Goal: Task Accomplishment & Management: Manage account settings

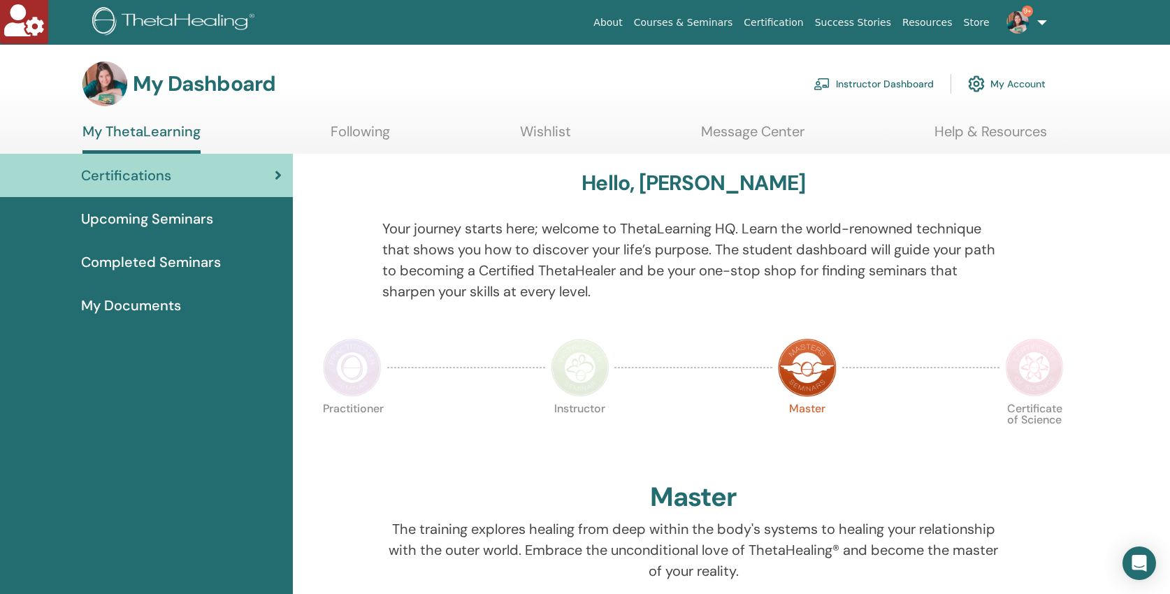
click at [894, 80] on link "Instructor Dashboard" at bounding box center [873, 83] width 120 height 31
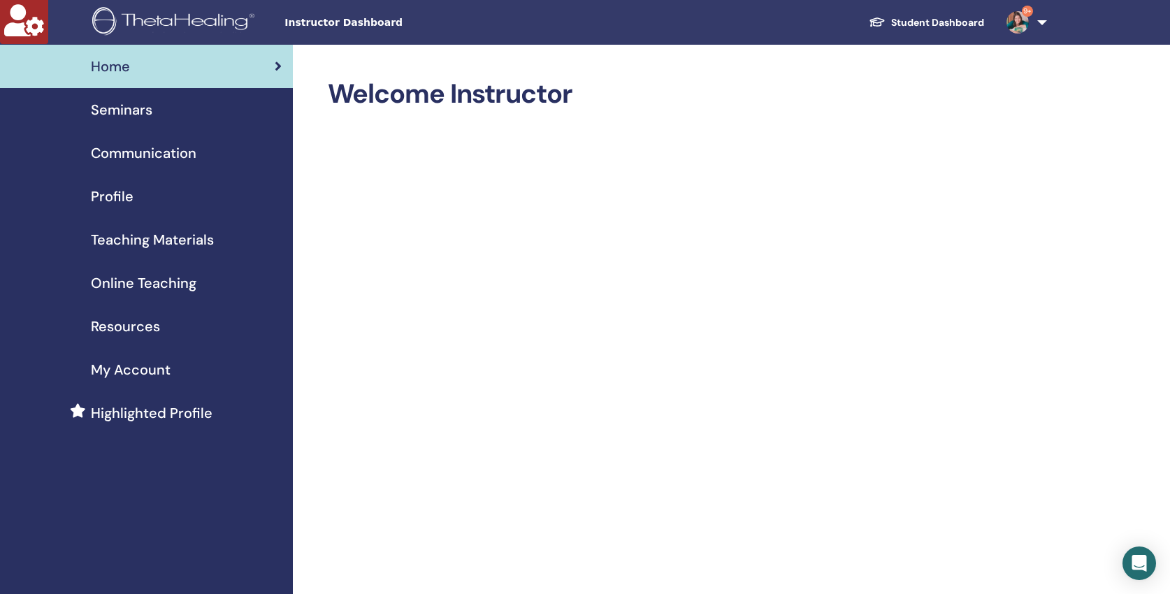
click at [125, 109] on span "Seminars" at bounding box center [122, 109] width 62 height 21
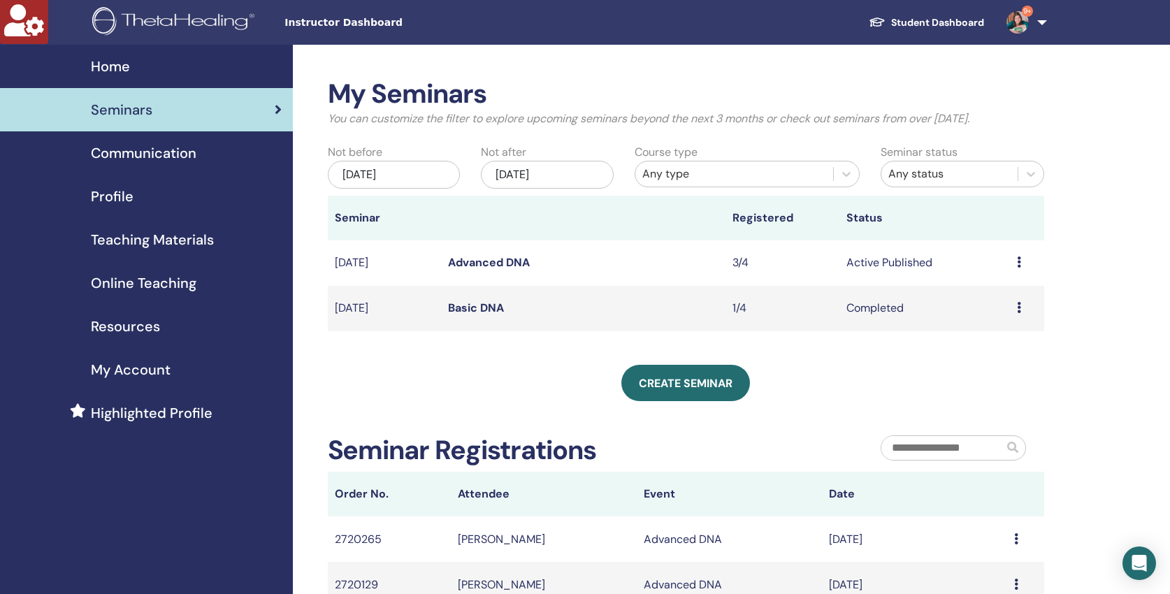
click at [431, 173] on div "May/19, 2025" at bounding box center [394, 175] width 133 height 28
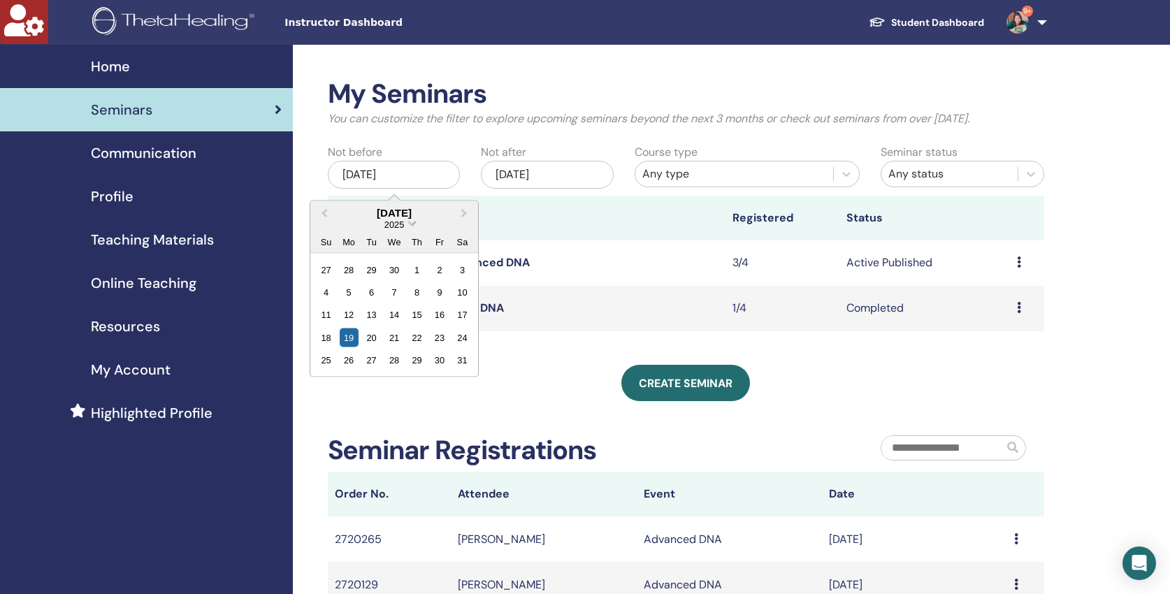
click at [411, 225] on span "Choose Date" at bounding box center [411, 221] width 9 height 9
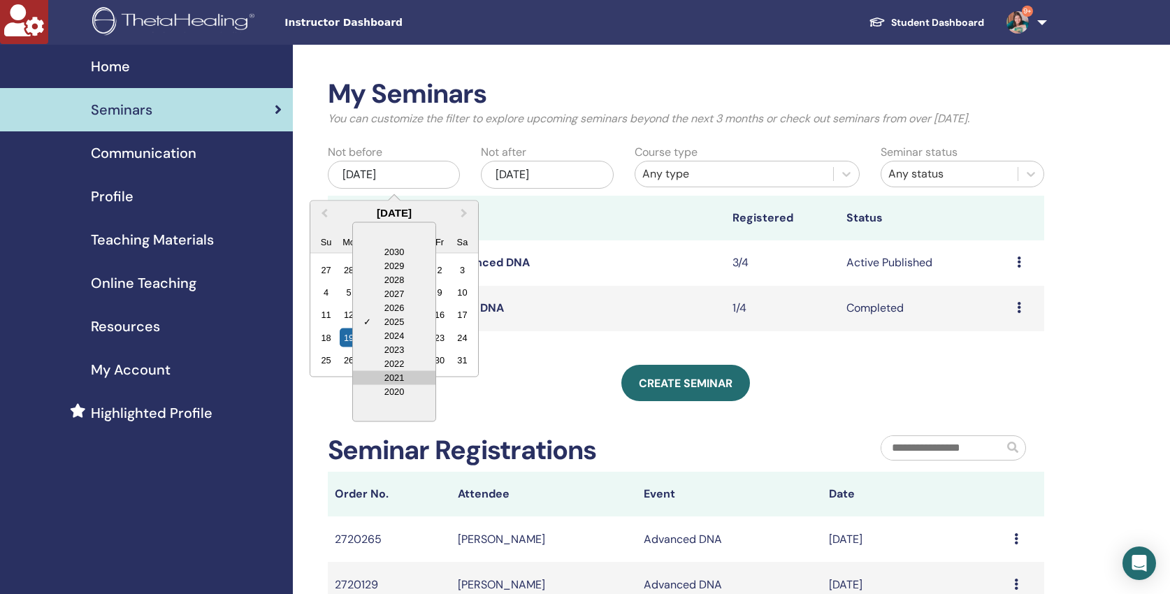
click at [400, 377] on div "2021" at bounding box center [394, 377] width 82 height 14
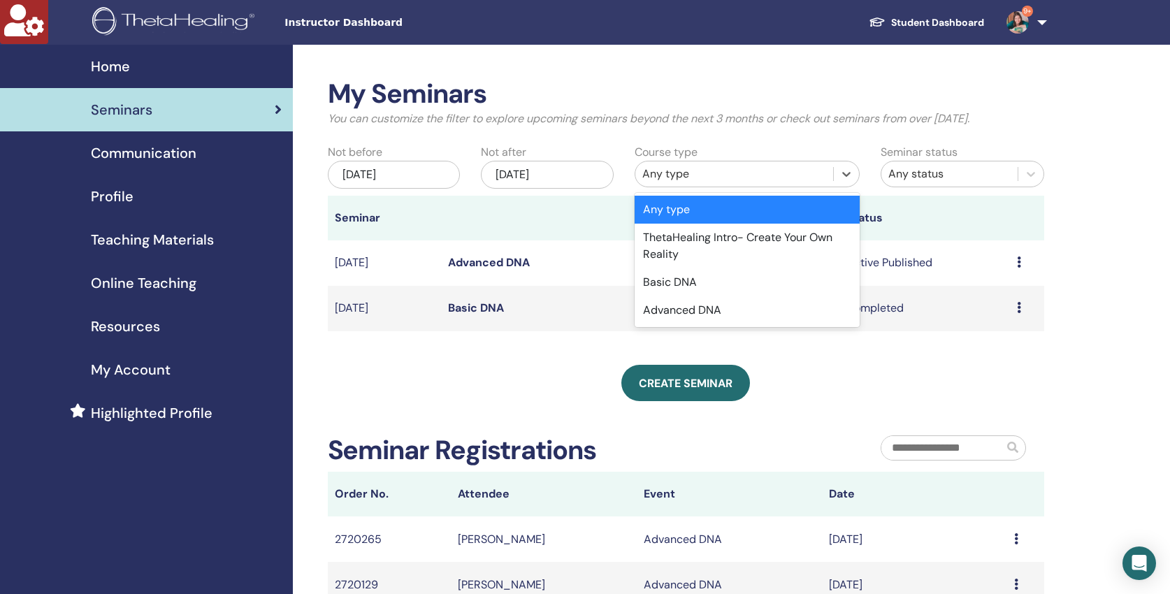
click at [693, 172] on div "Any type" at bounding box center [734, 174] width 184 height 17
click at [678, 280] on div "Basic DNA" at bounding box center [747, 282] width 225 height 28
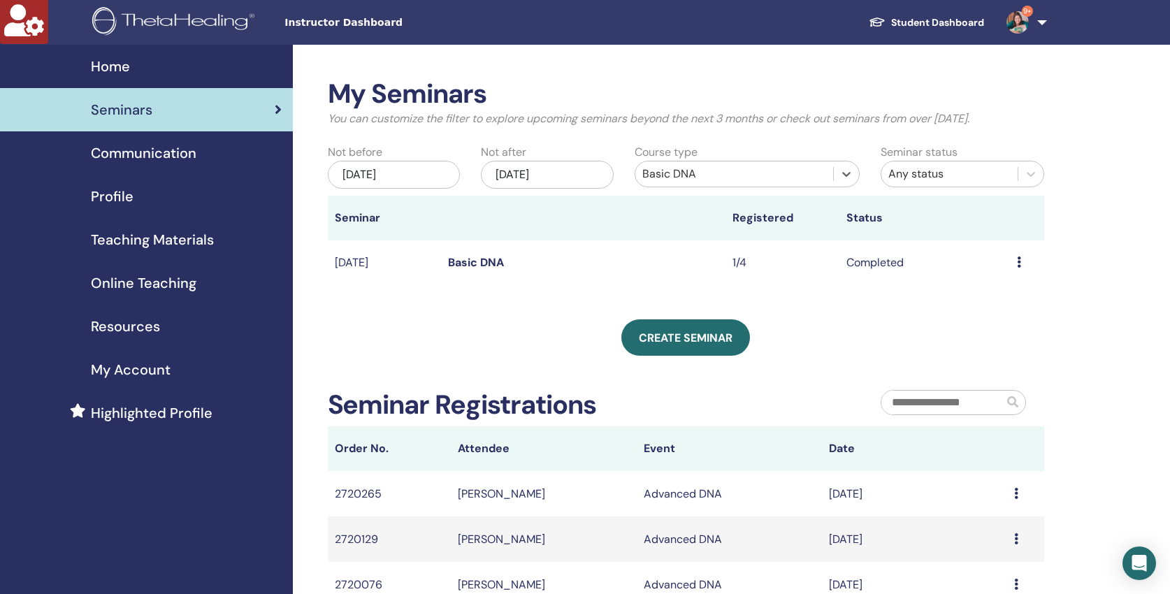
click at [415, 174] on div "May/19, 2025" at bounding box center [394, 175] width 133 height 28
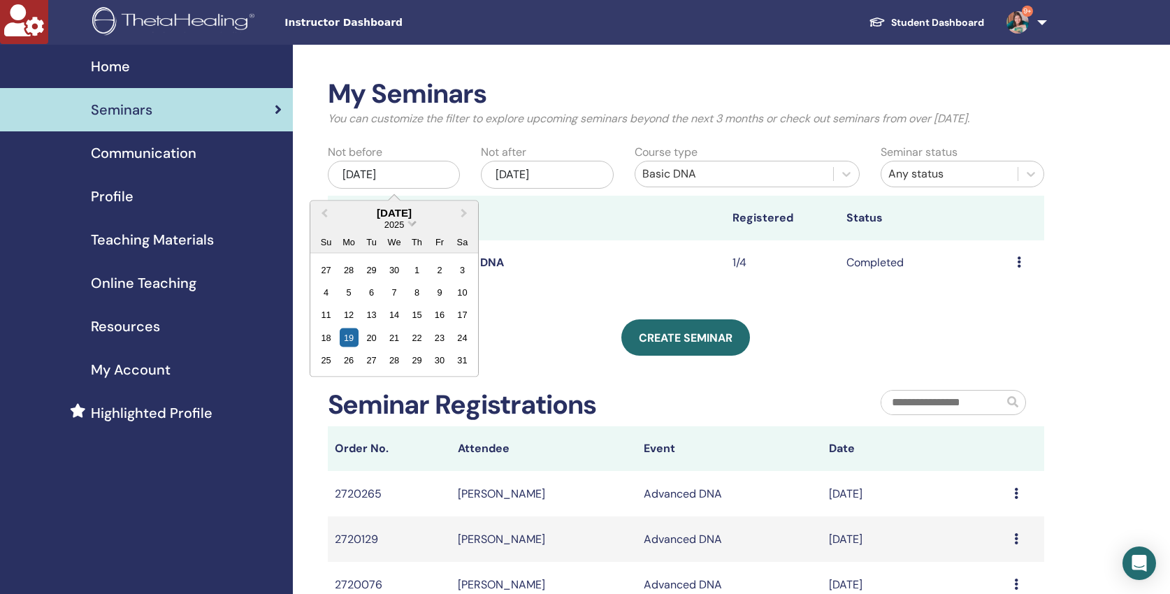
click at [411, 226] on span "Choose Date" at bounding box center [411, 221] width 9 height 9
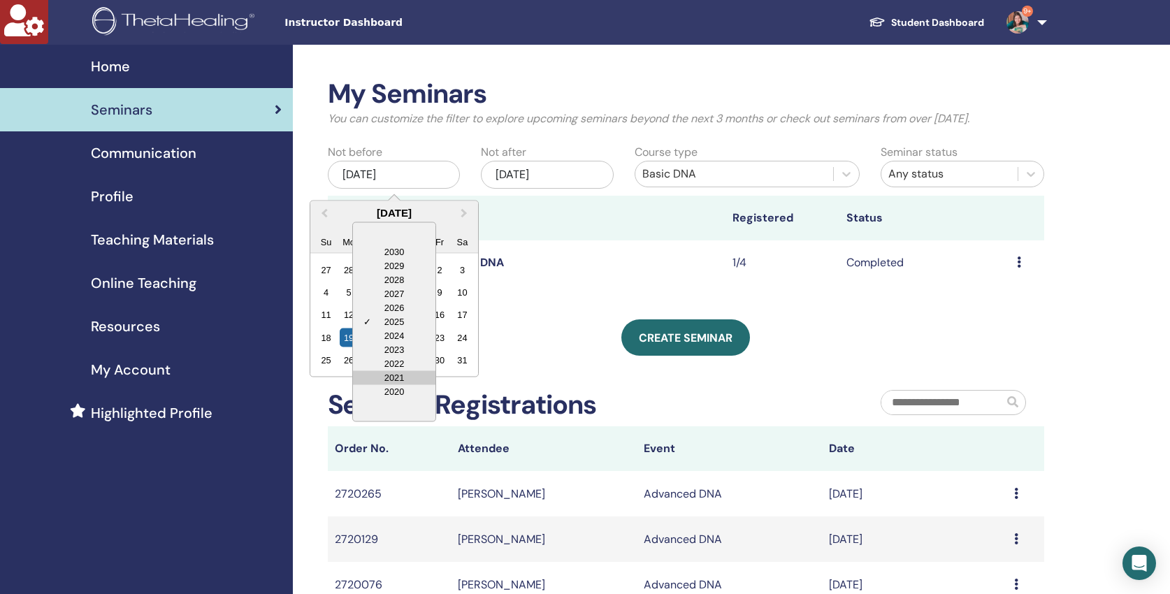
click at [407, 377] on div "2021" at bounding box center [394, 377] width 82 height 14
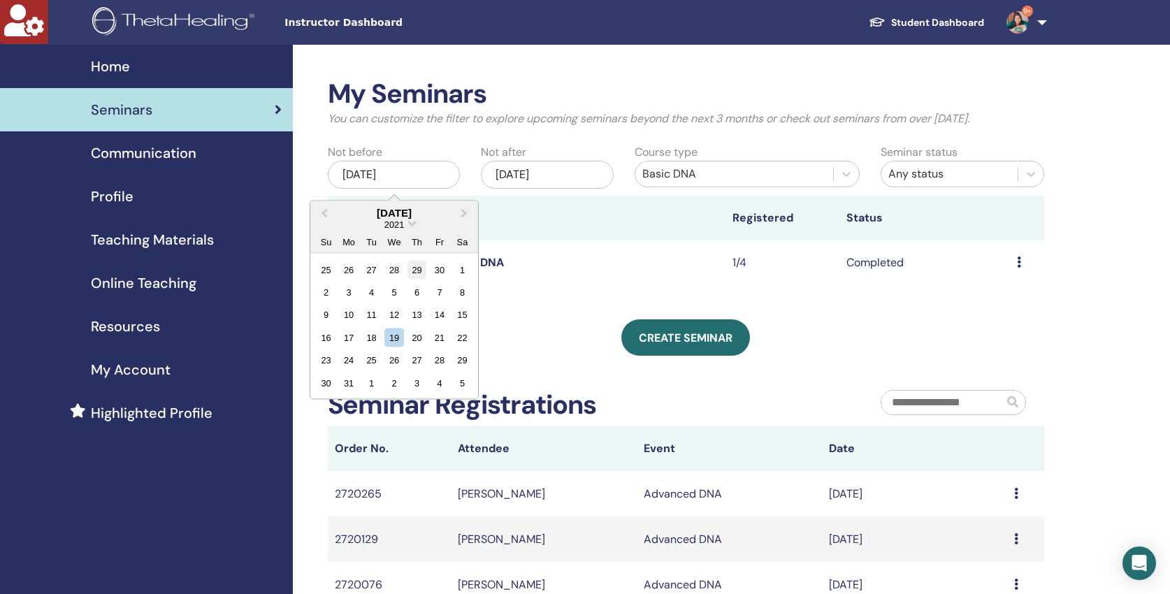
click at [419, 273] on div "29" at bounding box center [416, 269] width 19 height 19
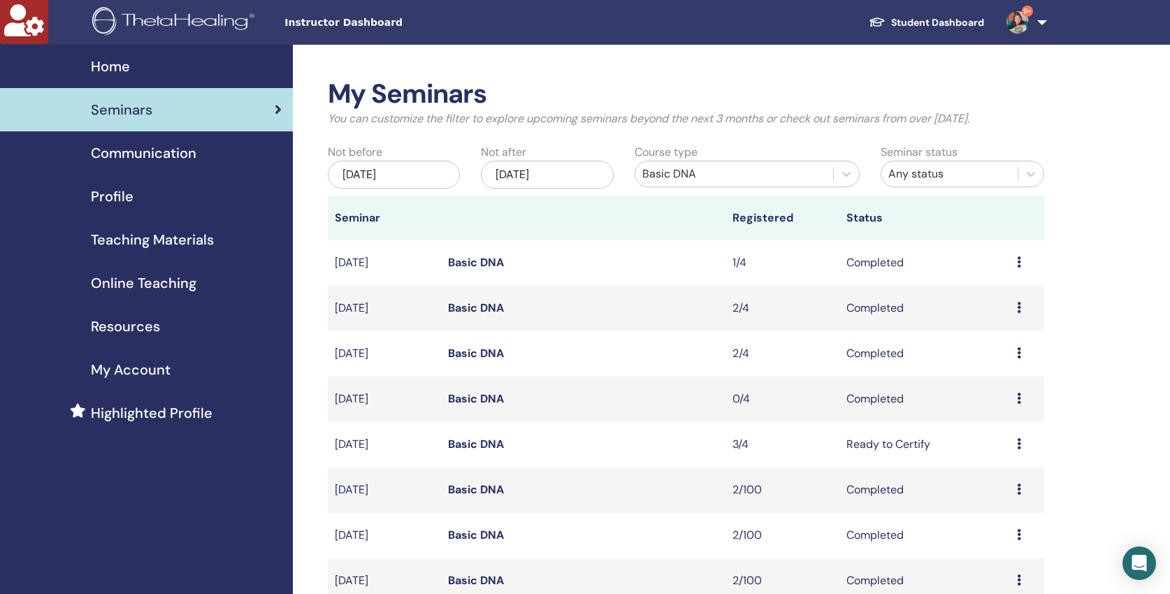
click at [479, 487] on link "Basic DNA" at bounding box center [476, 489] width 56 height 15
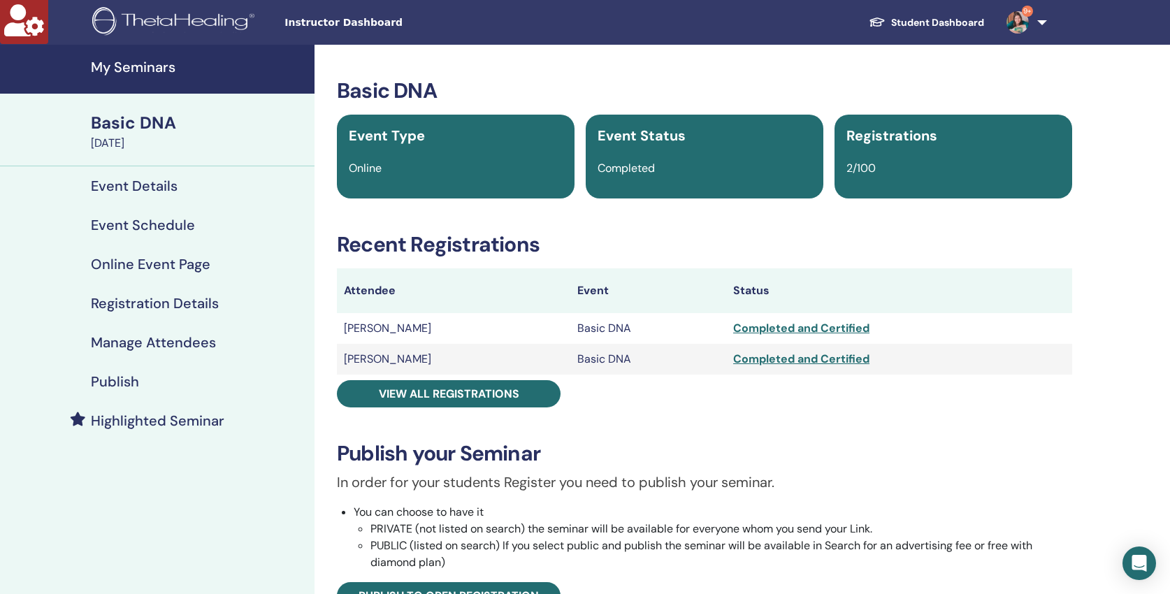
click at [159, 344] on h4 "Manage Attendees" at bounding box center [153, 342] width 125 height 17
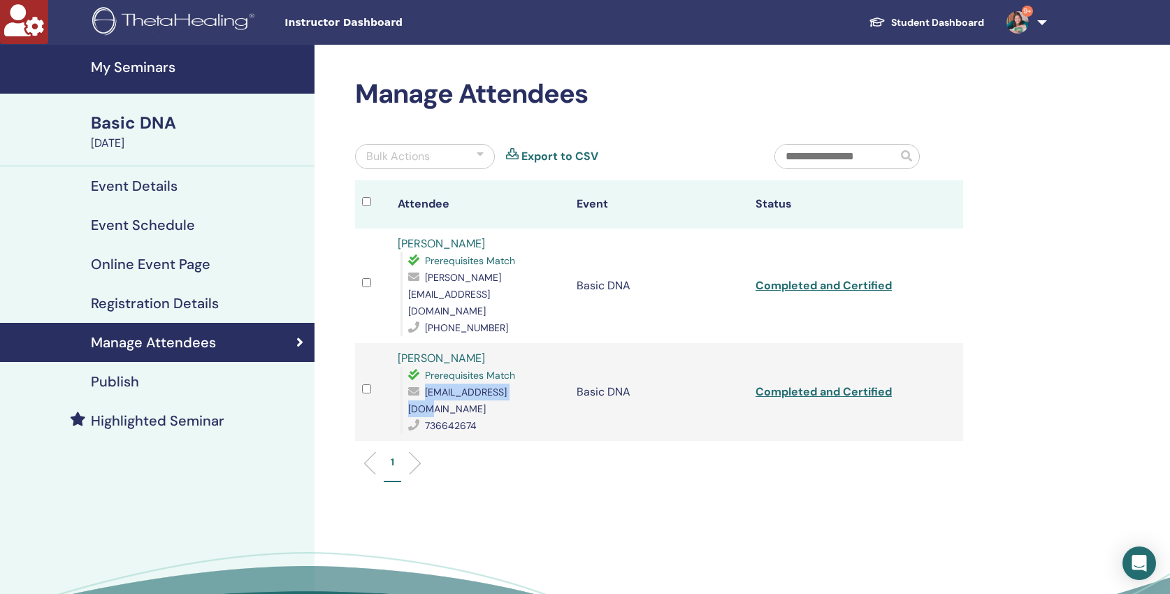
copy span "penzesova@email.com"
drag, startPoint x: 533, startPoint y: 358, endPoint x: 402, endPoint y: 344, distance: 131.4
click at [417, 384] on div "penzesova@email.com" at bounding box center [485, 401] width 154 height 34
